Goal: Information Seeking & Learning: Learn about a topic

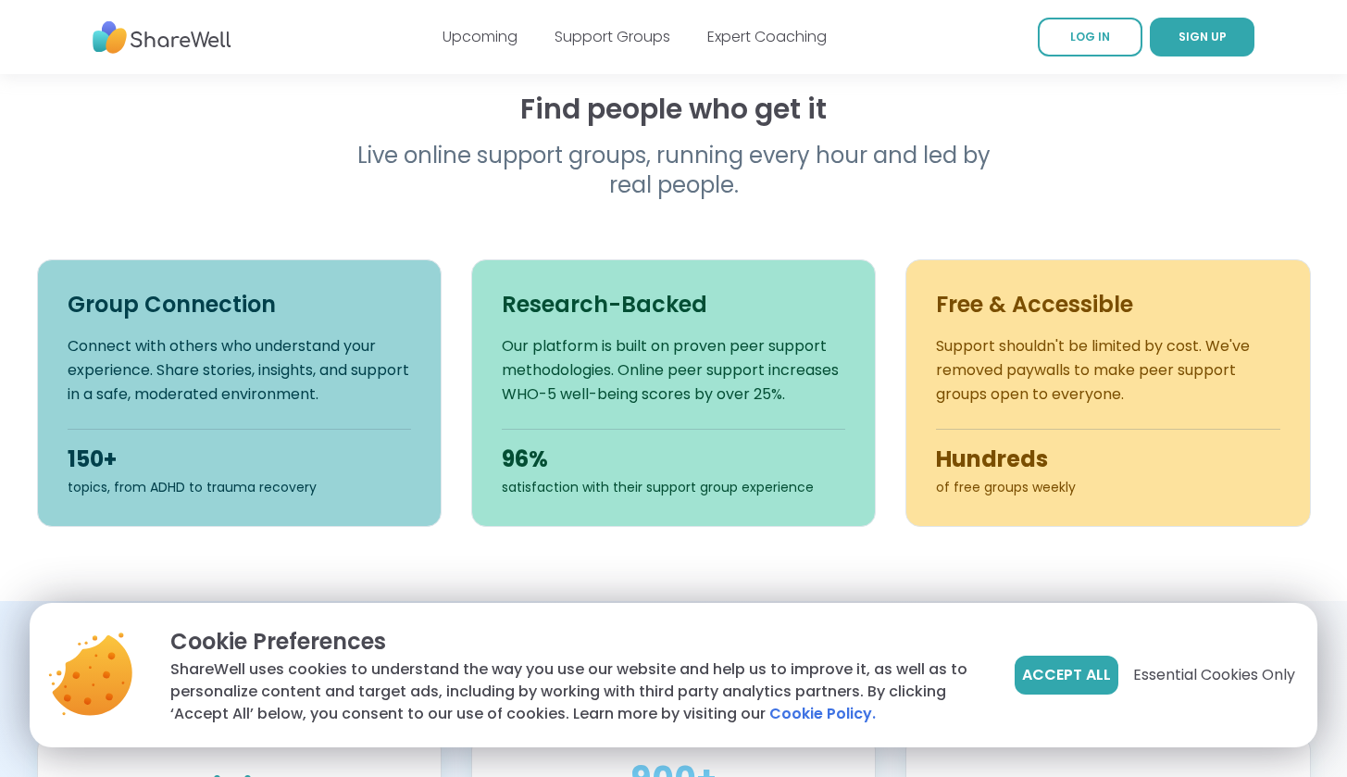
scroll to position [562, 0]
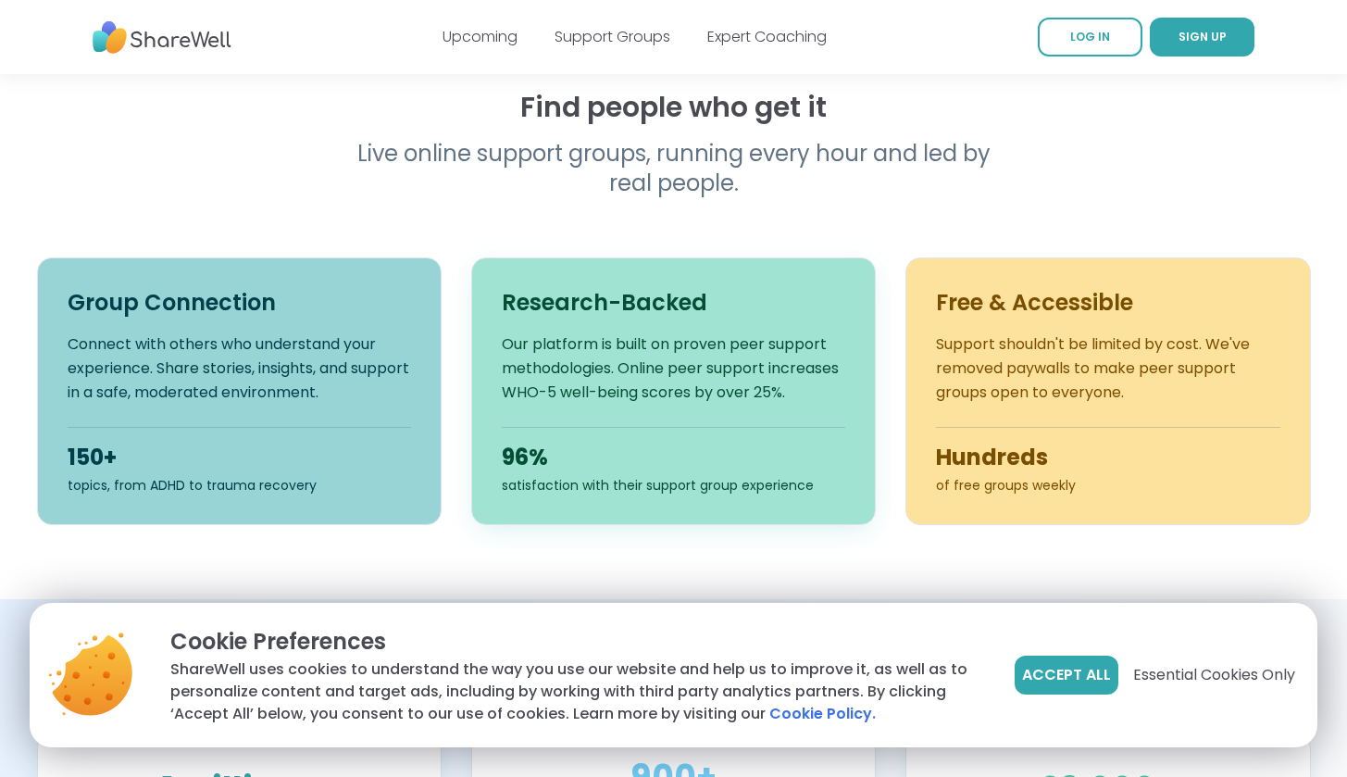
click at [585, 392] on p "Our platform is built on proven peer support methodologies. Online peer support…" at bounding box center [673, 368] width 343 height 72
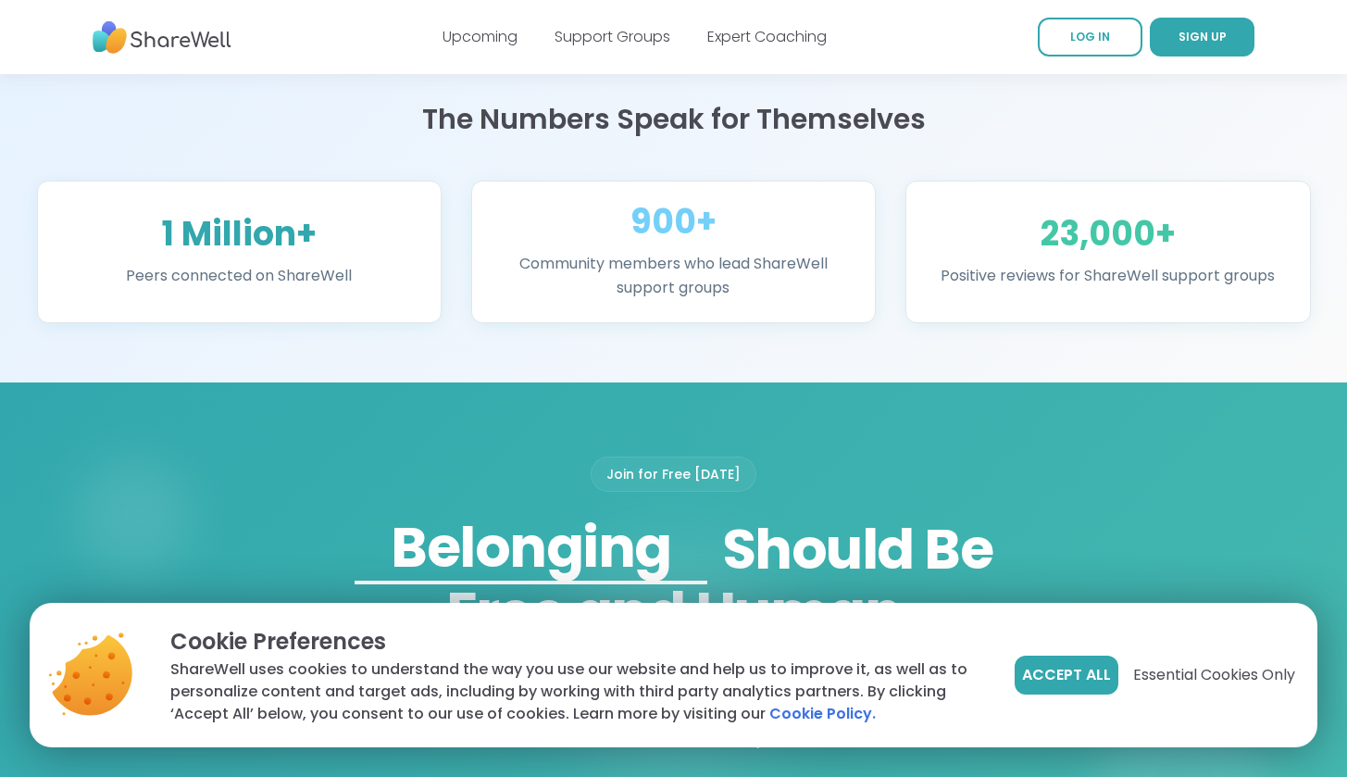
scroll to position [1117, 0]
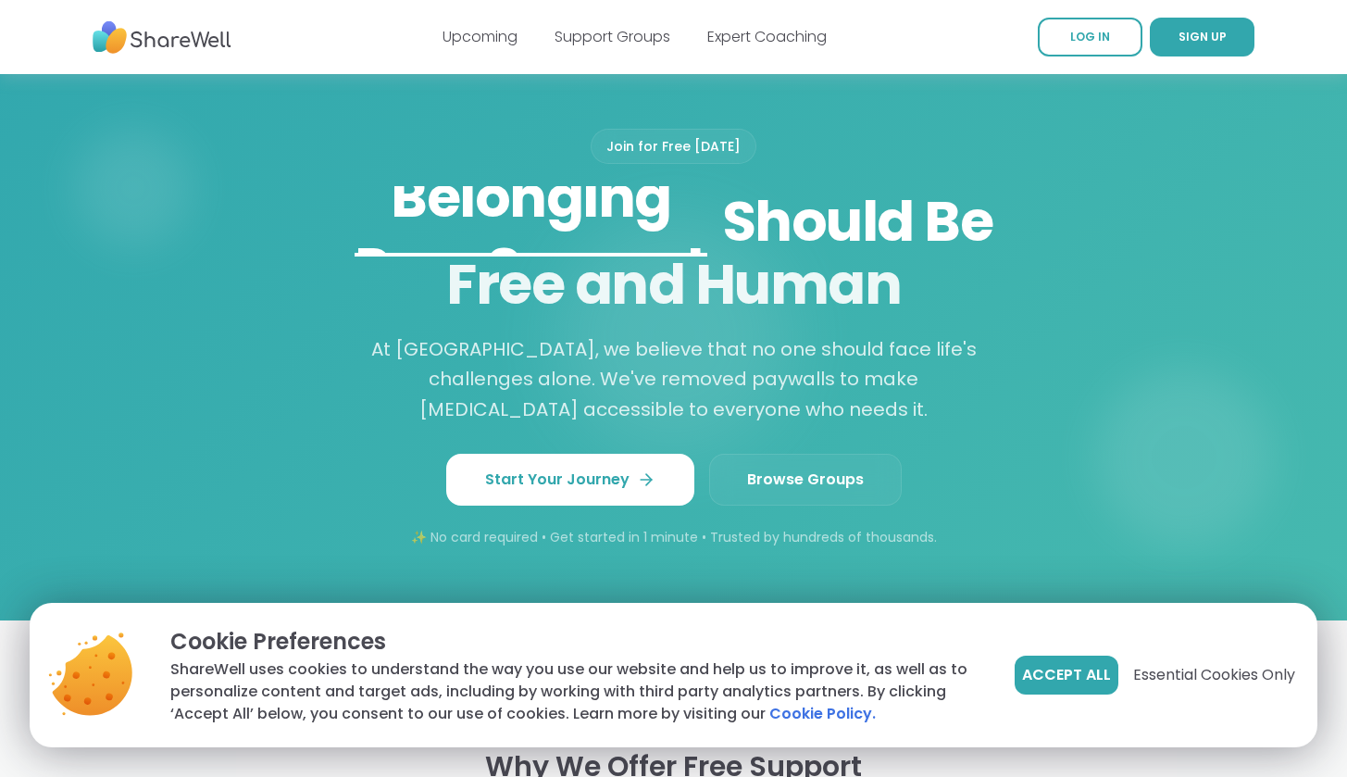
click at [585, 392] on p "At [GEOGRAPHIC_DATA], we believe that no one should face life's challenges alon…" at bounding box center [674, 379] width 622 height 91
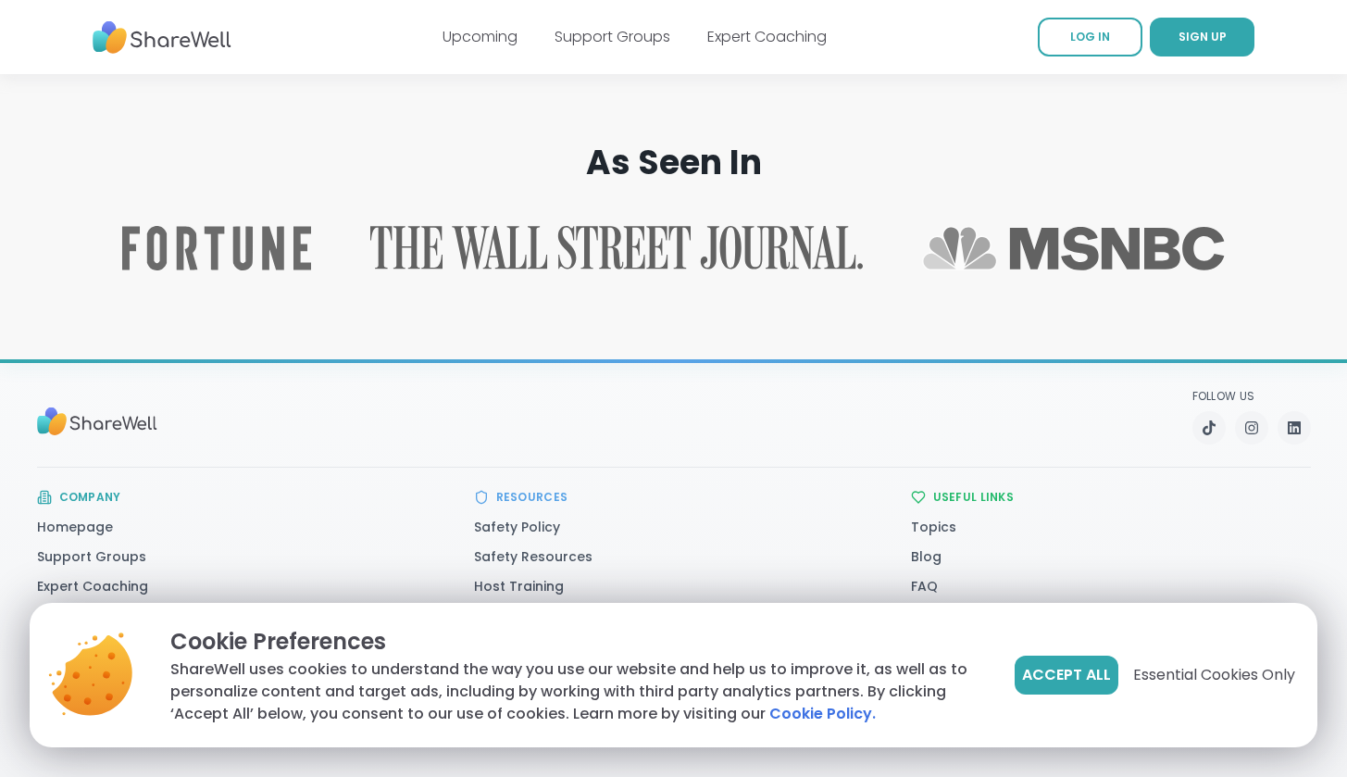
scroll to position [2913, 0]
click at [614, 26] on link "Support Groups" at bounding box center [613, 36] width 116 height 21
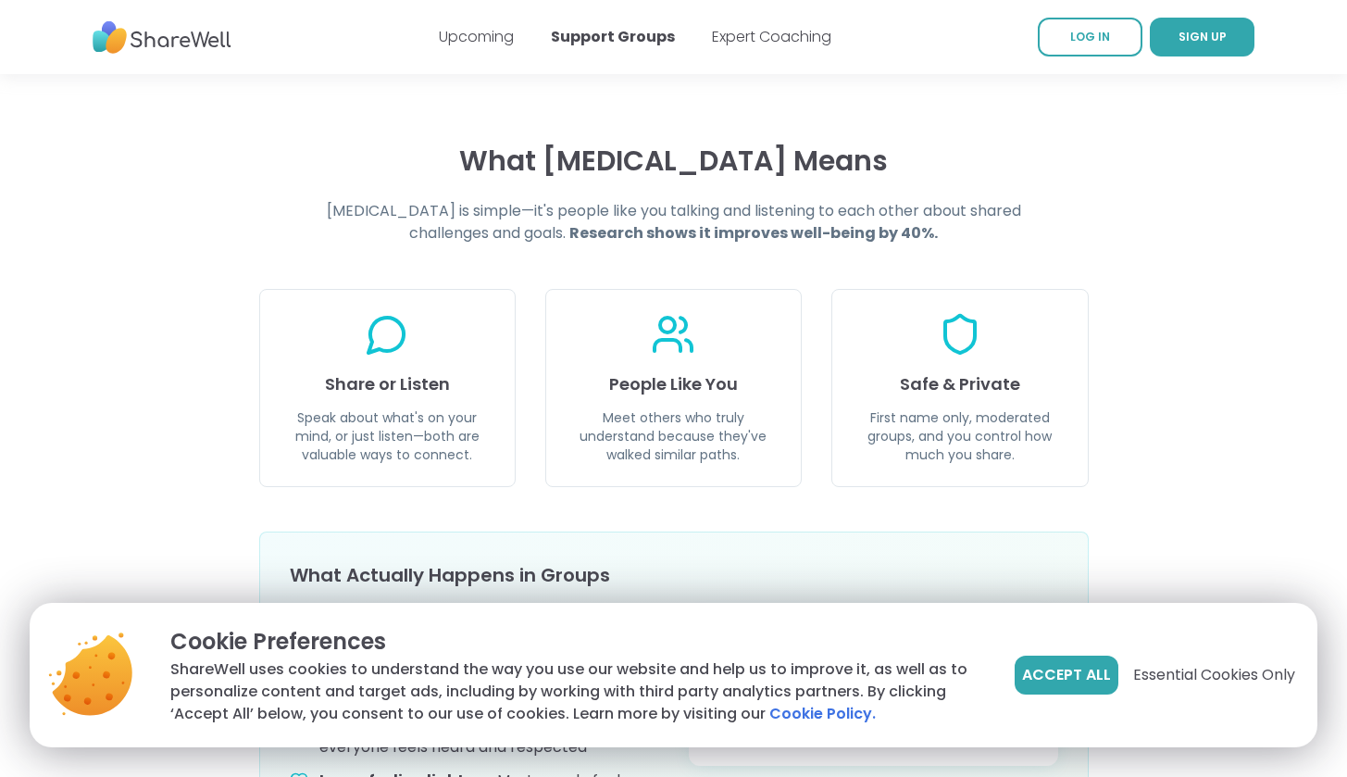
scroll to position [617, 0]
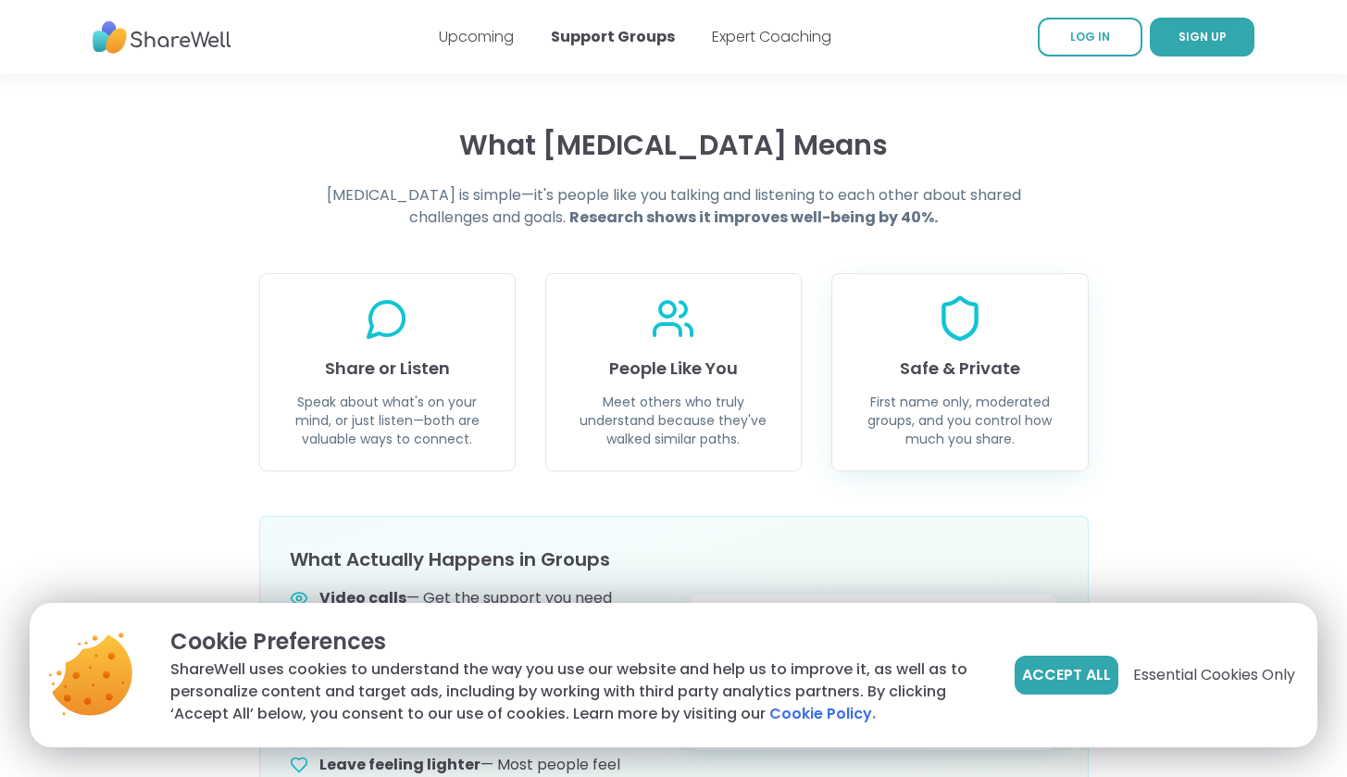
click at [1042, 273] on div "Safe & Private First name only, moderated groups, and you control how much you …" at bounding box center [959, 372] width 256 height 198
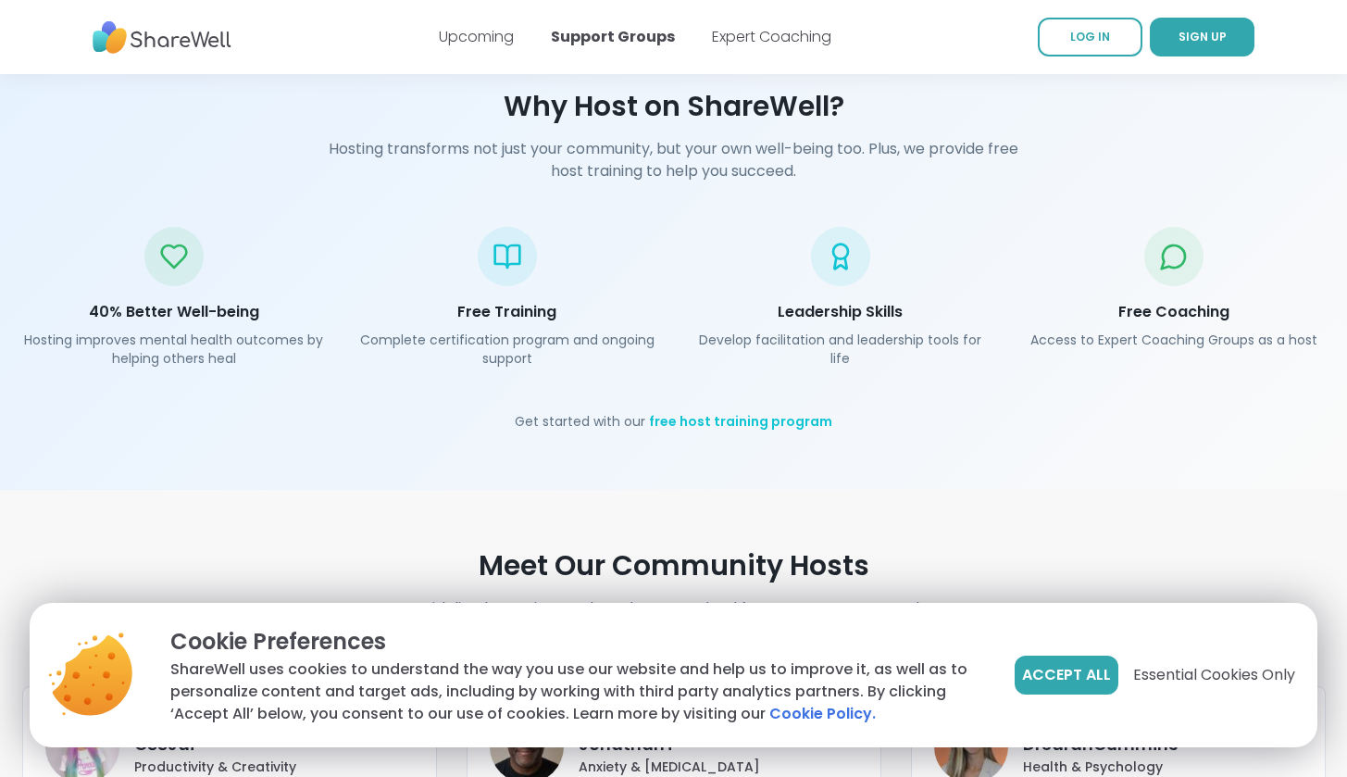
scroll to position [2664, 0]
click at [1041, 271] on div "Free Coaching Access to Expert Coaching Groups as a host" at bounding box center [1174, 297] width 304 height 141
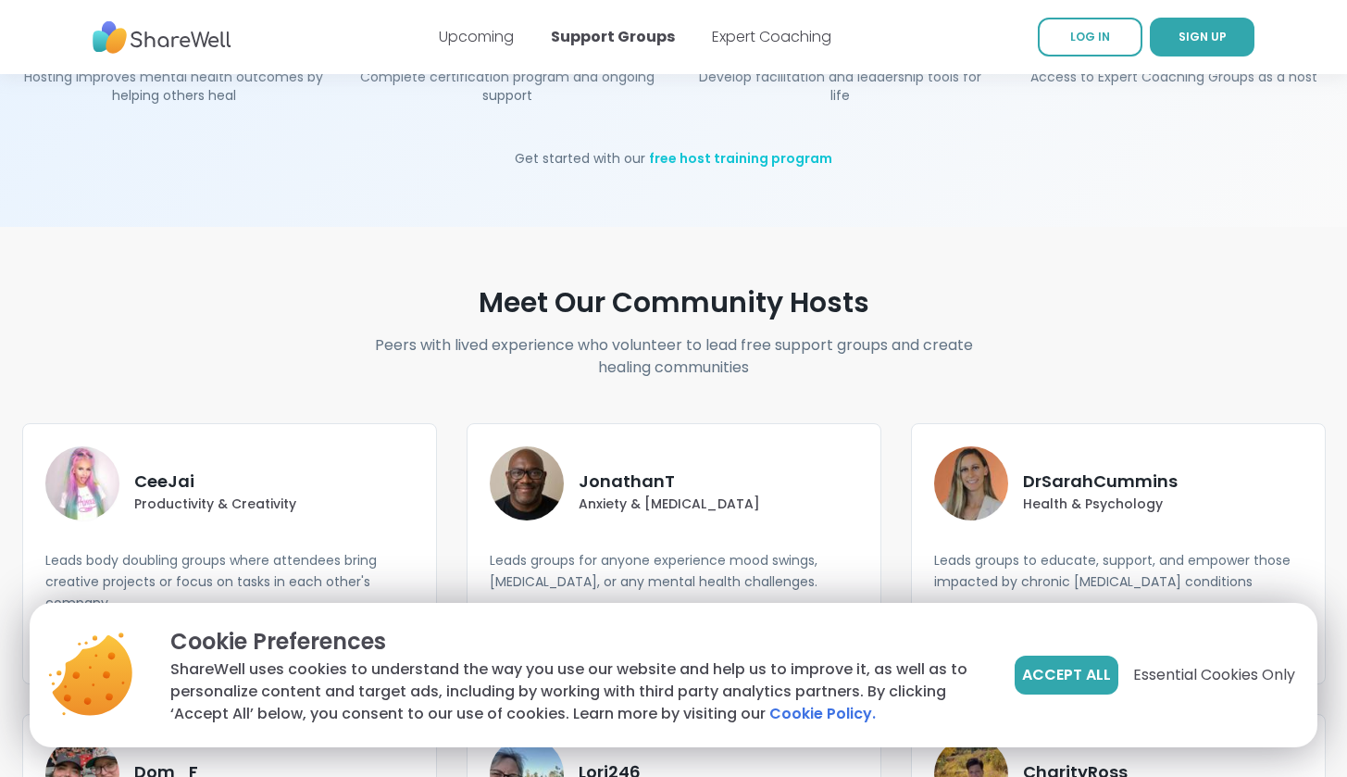
scroll to position [3010, 0]
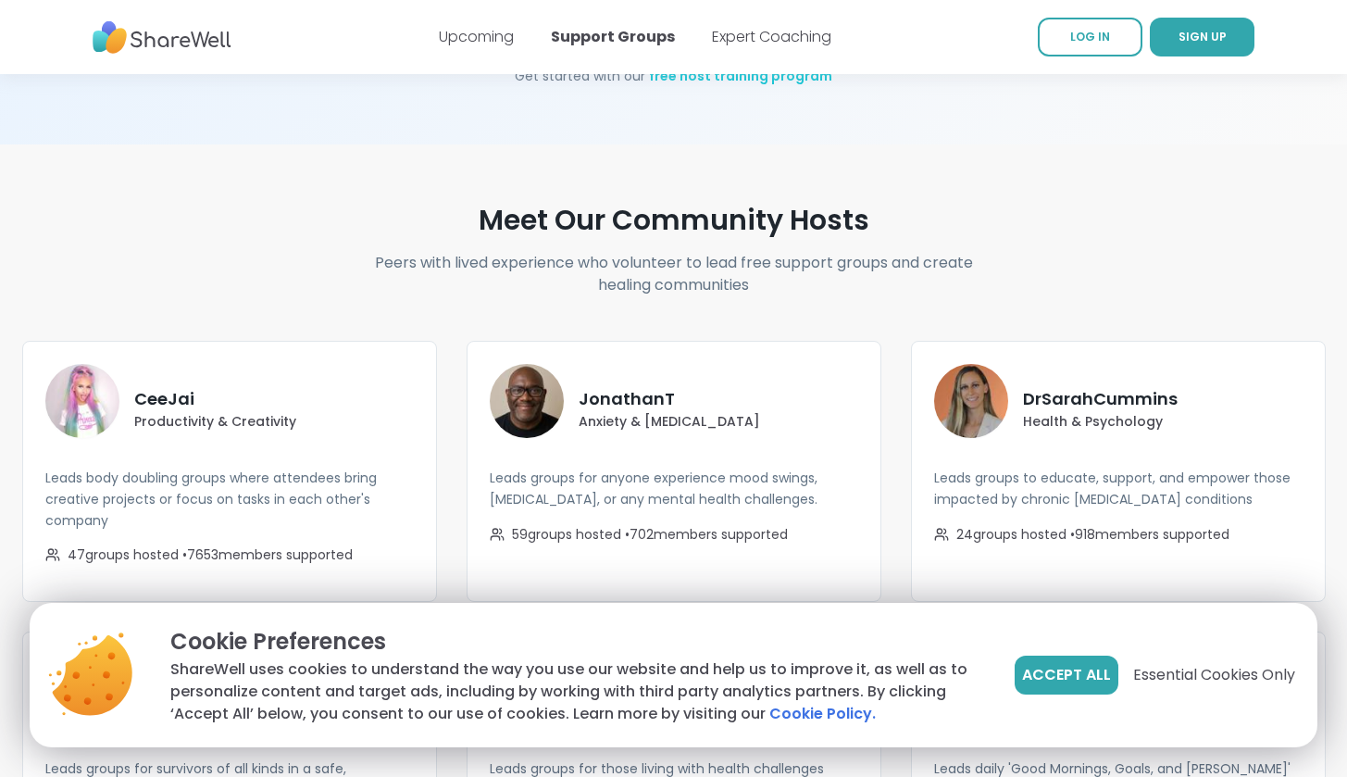
click at [1041, 271] on div "Meet Our Community Hosts Peers with lived experience who volunteer to lead free…" at bounding box center [673, 549] width 1333 height 690
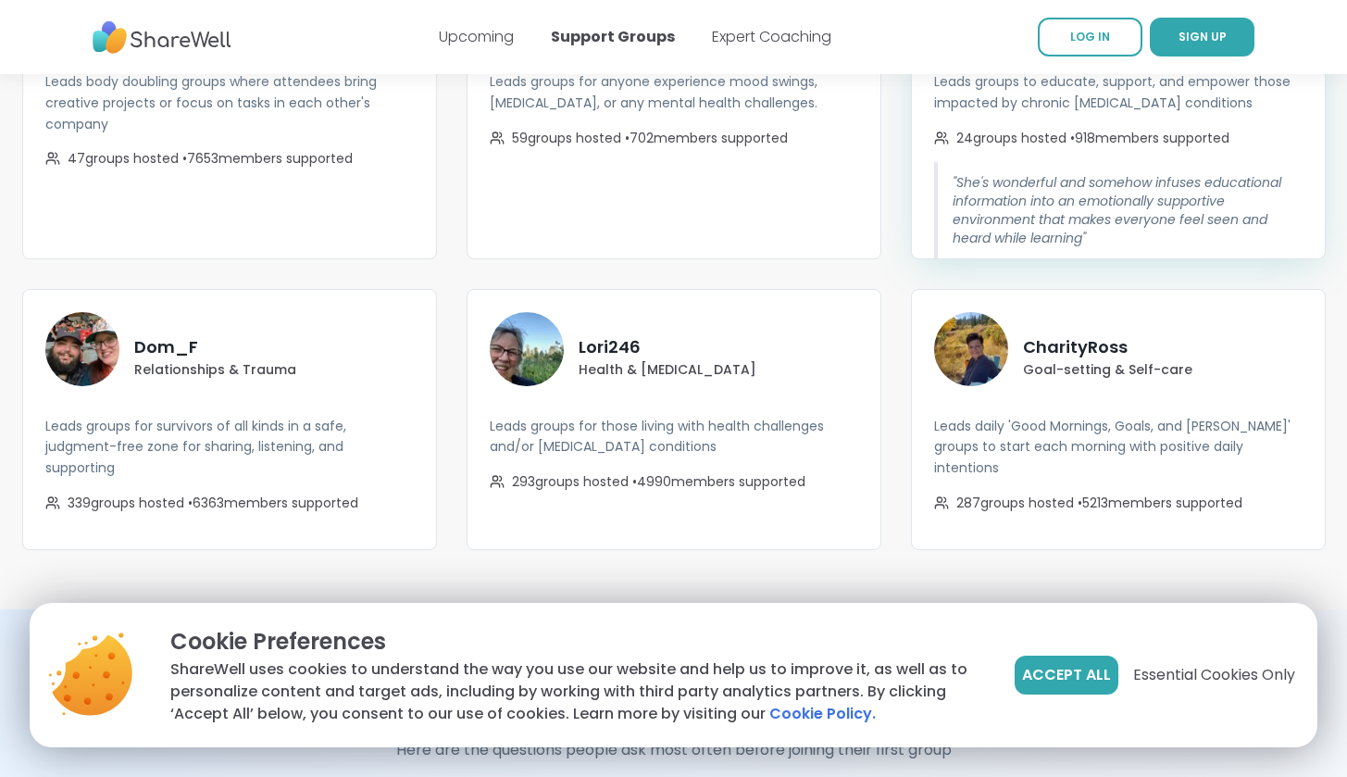
scroll to position [3425, 0]
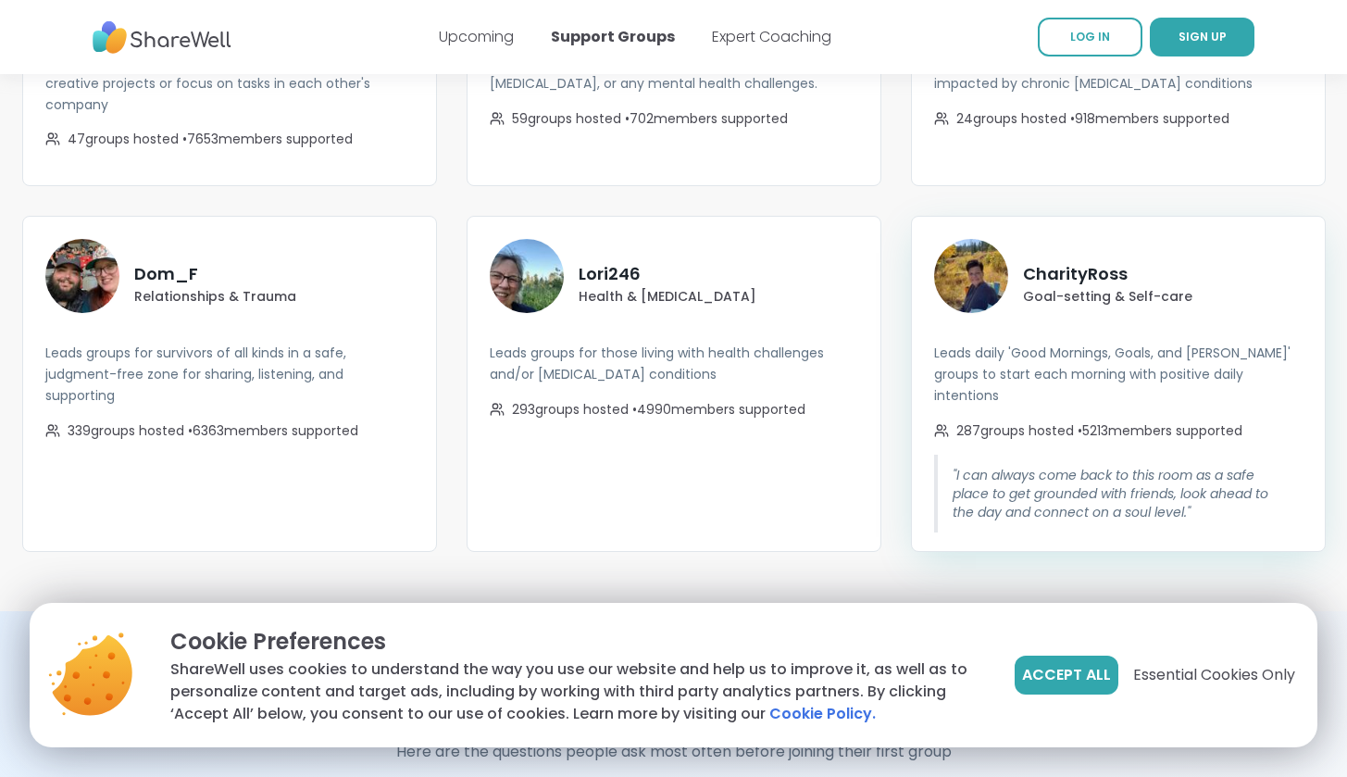
click at [1041, 287] on p "Goal-setting & Self-care" at bounding box center [1107, 296] width 169 height 19
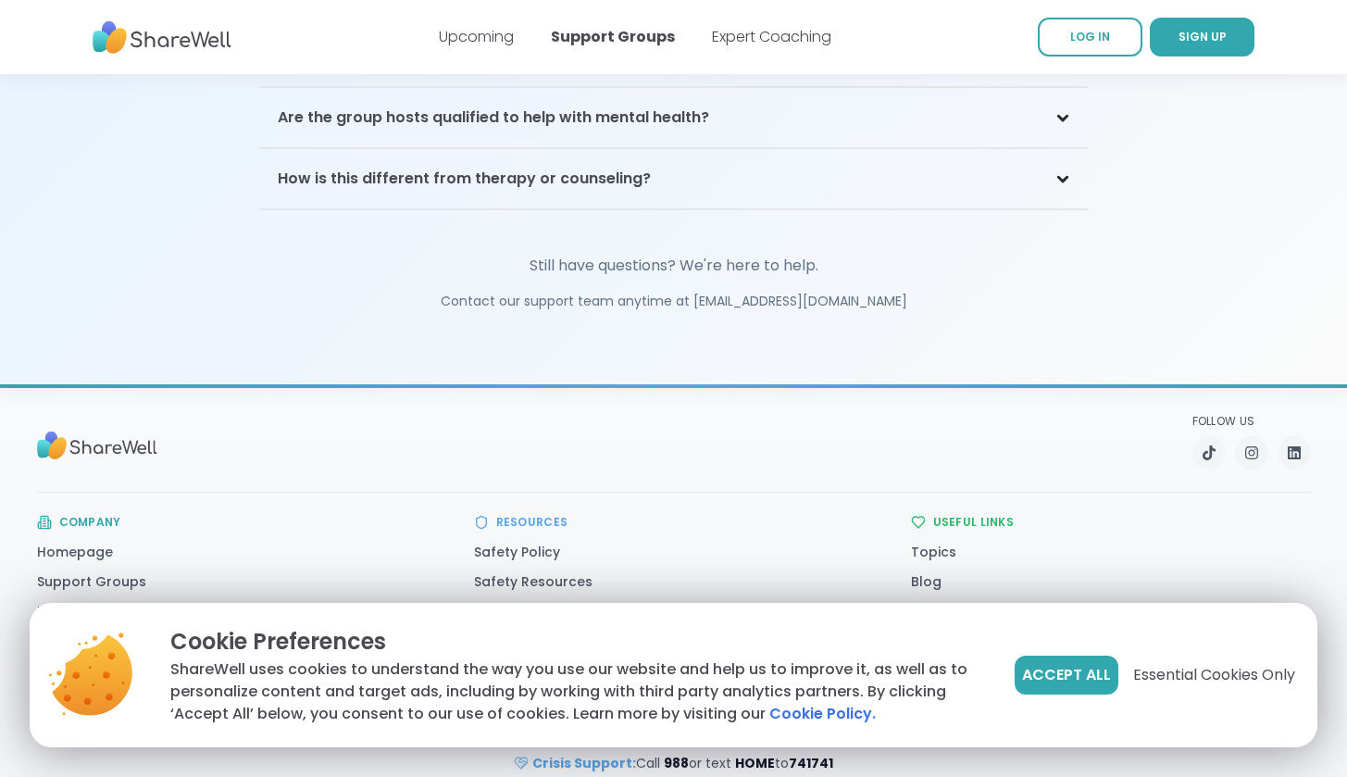
scroll to position [4253, 0]
click at [115, 573] on link "Support Groups" at bounding box center [91, 582] width 109 height 19
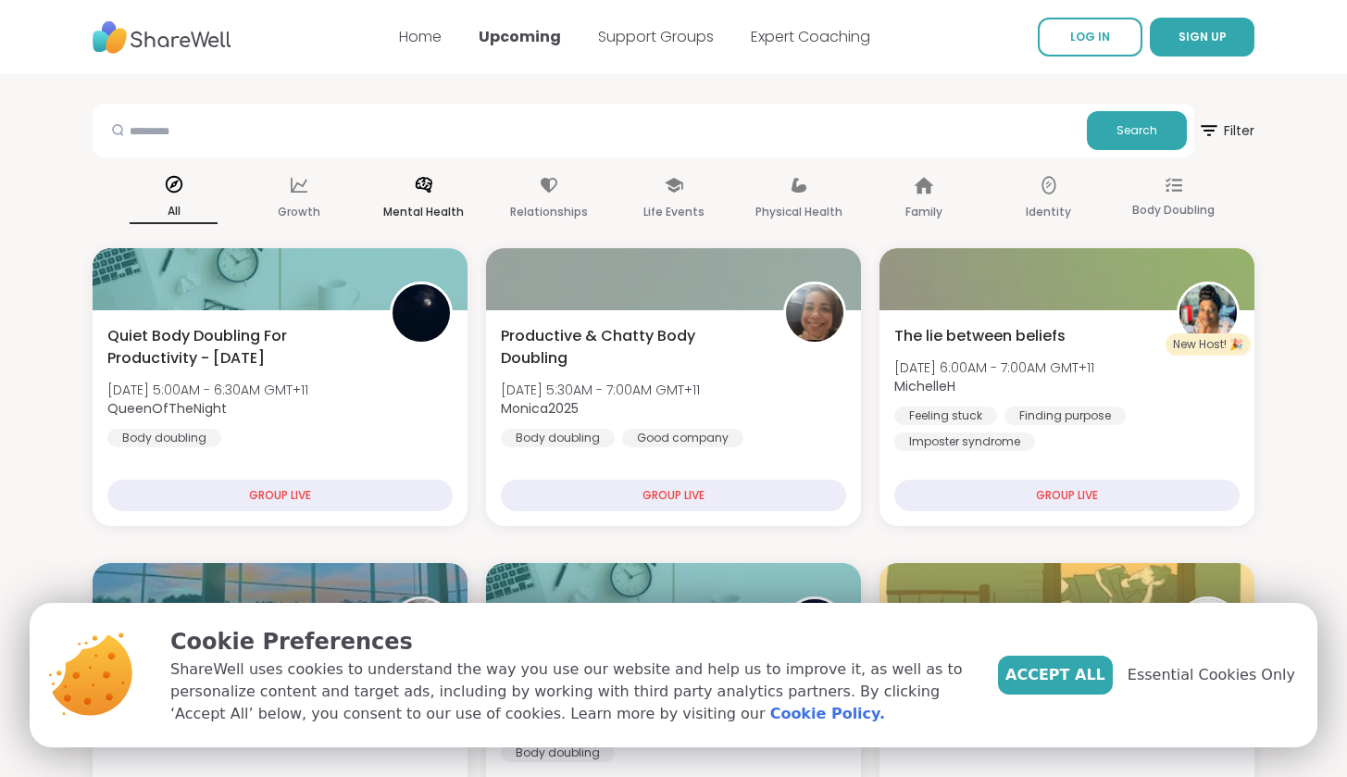
click at [416, 221] on p "Mental Health" at bounding box center [423, 212] width 81 height 22
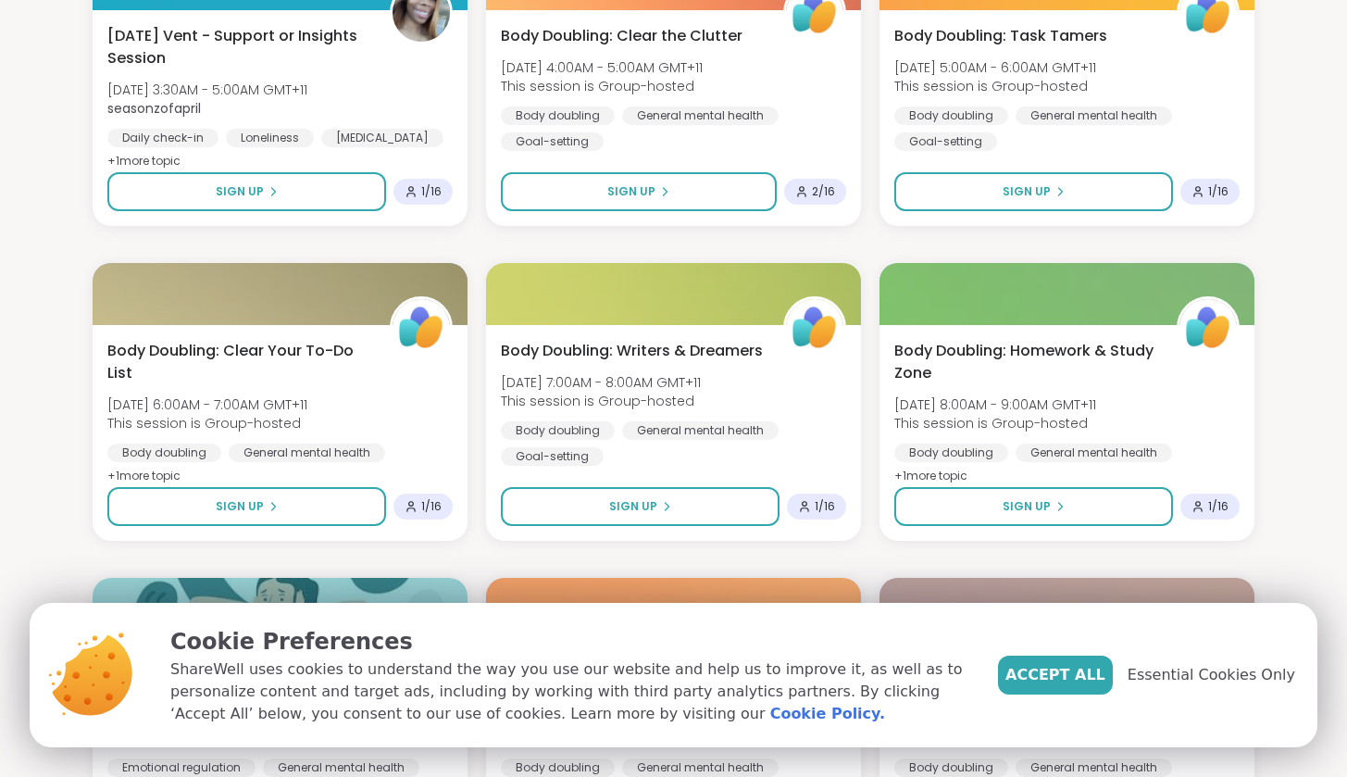
scroll to position [3258, 0]
